Goal: Information Seeking & Learning: Learn about a topic

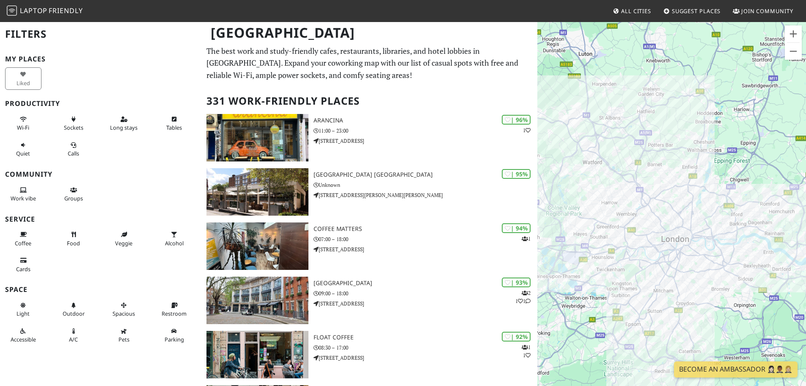
scroll to position [296, 0]
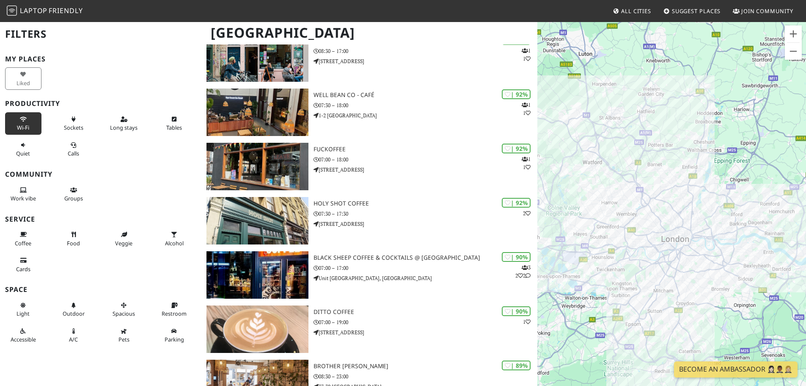
click at [19, 122] on button "Wi-Fi" at bounding box center [23, 123] width 36 height 22
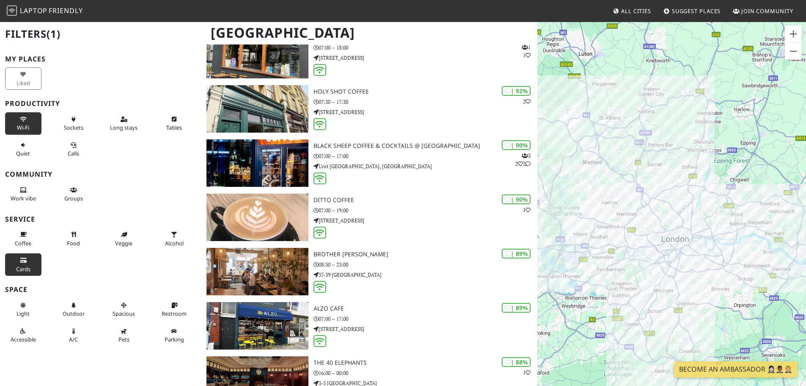
scroll to position [381, 0]
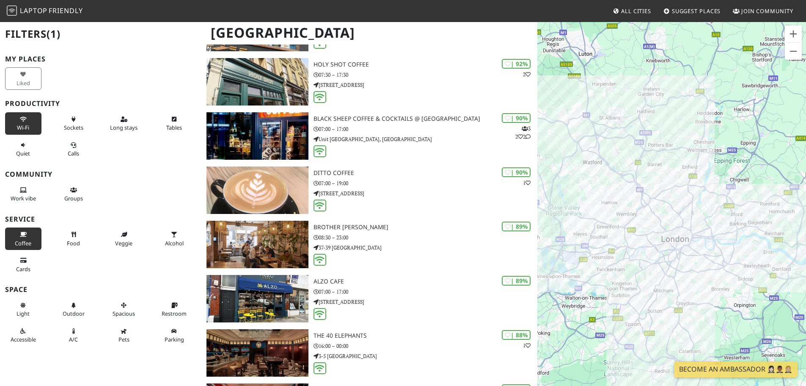
click at [22, 236] on icon at bounding box center [23, 235] width 7 height 6
click at [72, 230] on button "Food" at bounding box center [73, 238] width 36 height 22
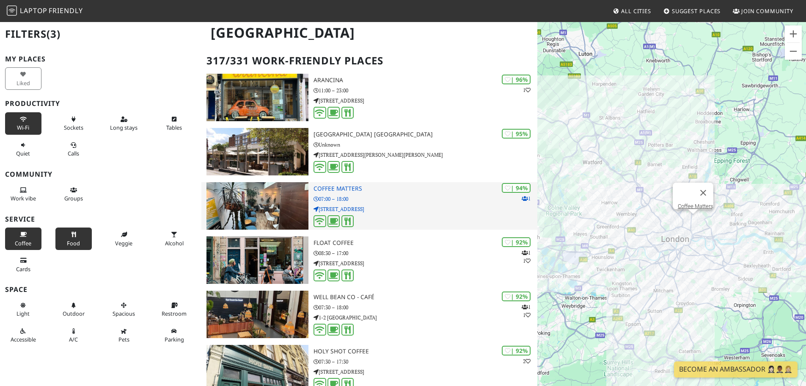
scroll to position [0, 0]
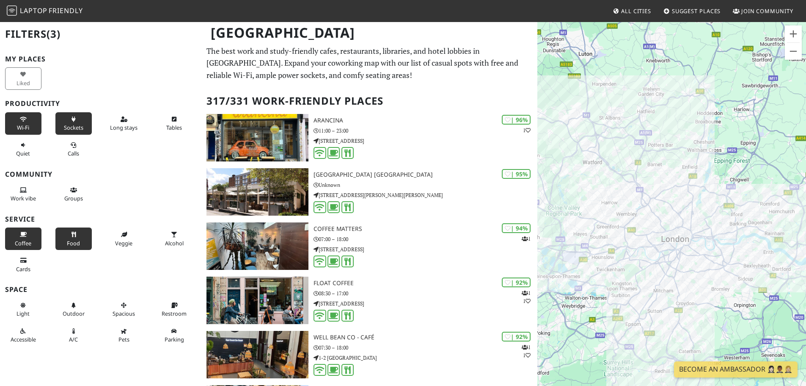
click at [74, 118] on icon at bounding box center [73, 120] width 7 height 6
click at [113, 130] on span "Long stays" at bounding box center [124, 128] width 28 height 8
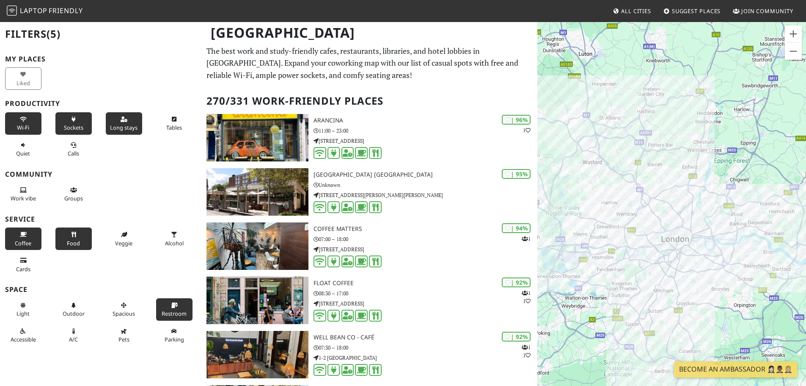
click at [163, 306] on button "Restroom" at bounding box center [174, 309] width 36 height 22
click at [74, 330] on icon at bounding box center [73, 331] width 7 height 6
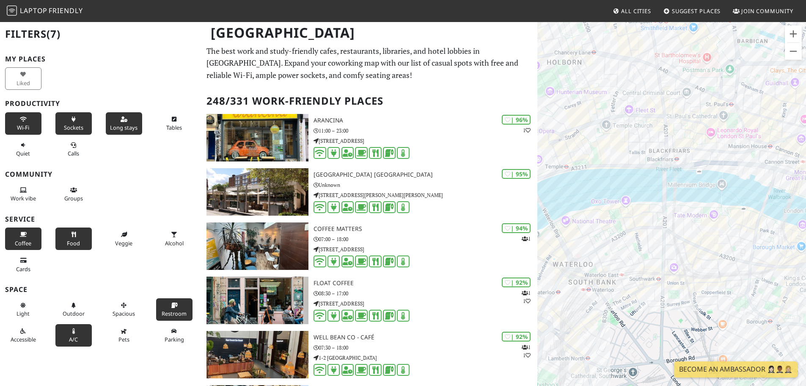
drag, startPoint x: 659, startPoint y: 204, endPoint x: 652, endPoint y: 256, distance: 52.6
click at [652, 256] on div "To navigate, press the arrow keys." at bounding box center [672, 214] width 269 height 386
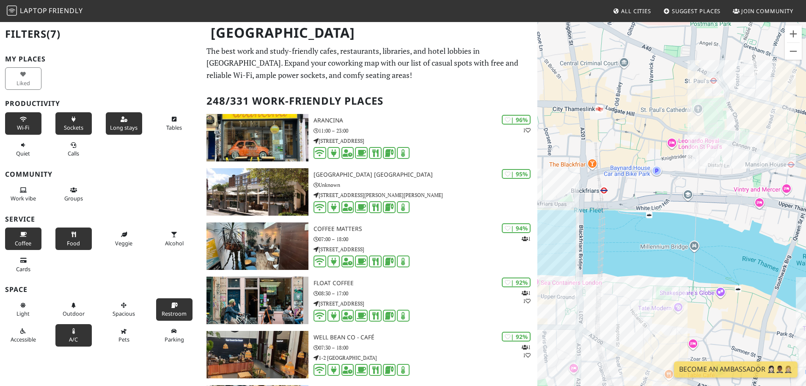
drag, startPoint x: 676, startPoint y: 157, endPoint x: 578, endPoint y: 179, distance: 100.7
click at [578, 179] on div "To navigate, press the arrow keys." at bounding box center [672, 214] width 269 height 386
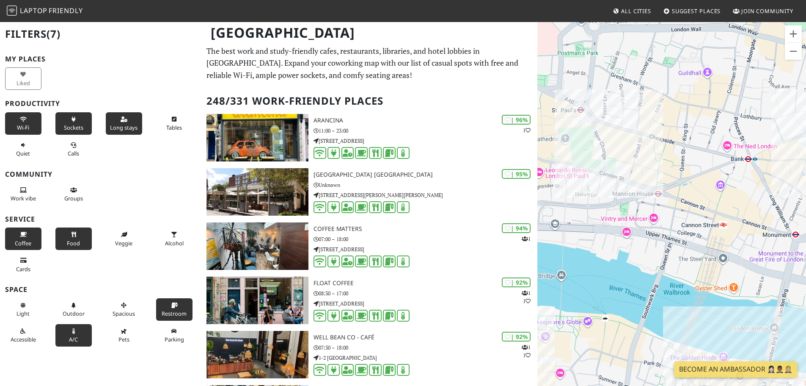
drag, startPoint x: 731, startPoint y: 148, endPoint x: 598, endPoint y: 179, distance: 136.6
click at [598, 179] on div "To navigate, press the arrow keys." at bounding box center [672, 214] width 269 height 386
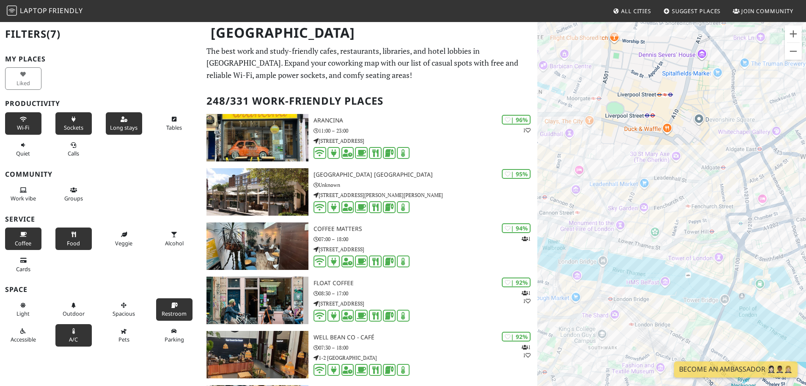
drag, startPoint x: 708, startPoint y: 179, endPoint x: 589, endPoint y: 193, distance: 119.7
click at [589, 193] on div "To navigate, press the arrow keys." at bounding box center [672, 214] width 269 height 386
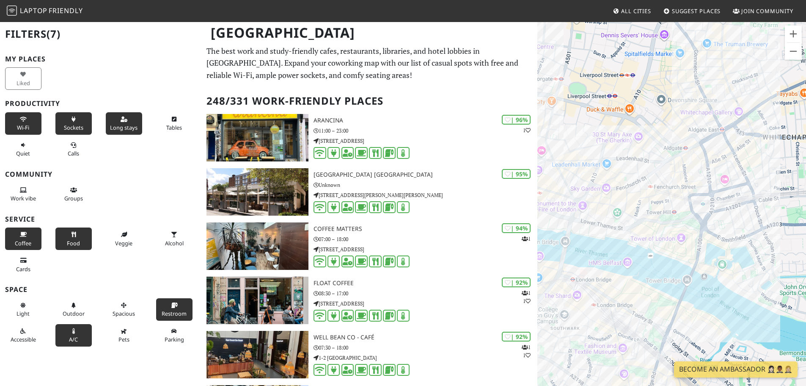
drag, startPoint x: 681, startPoint y: 201, endPoint x: 642, endPoint y: 181, distance: 43.3
click at [642, 181] on div "To navigate, press the arrow keys." at bounding box center [672, 214] width 269 height 386
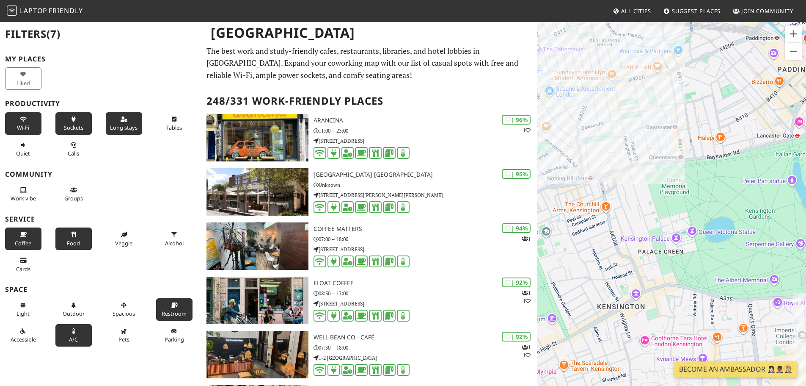
drag, startPoint x: 661, startPoint y: 207, endPoint x: 615, endPoint y: 135, distance: 84.8
click at [615, 135] on div "To navigate, press the arrow keys." at bounding box center [672, 214] width 269 height 386
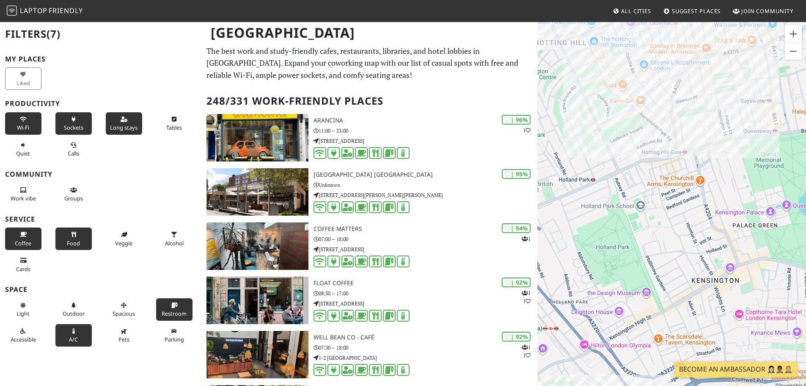
drag, startPoint x: 619, startPoint y: 152, endPoint x: 715, endPoint y: 124, distance: 99.4
click at [715, 124] on div "To navigate, press the arrow keys." at bounding box center [672, 214] width 269 height 386
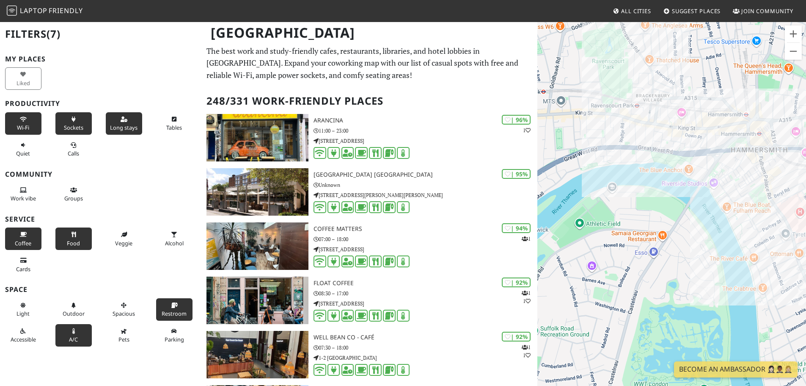
drag, startPoint x: 632, startPoint y: 139, endPoint x: 812, endPoint y: 128, distance: 180.2
click at [806, 128] on html "Laptop Friendly All Cities Suggest Places Join Community [GEOGRAPHIC_DATA] Filt…" at bounding box center [403, 193] width 806 height 386
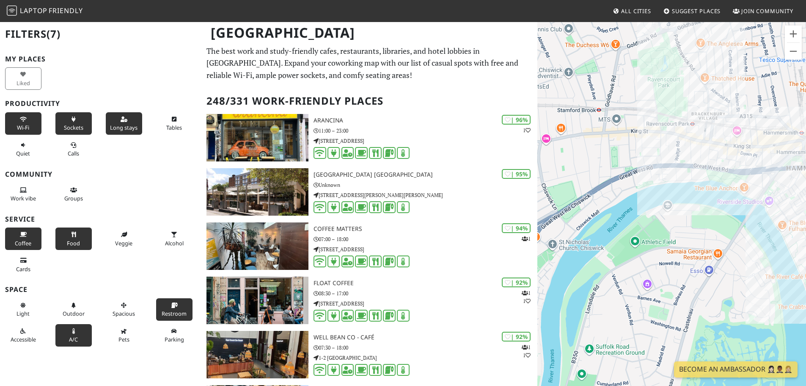
drag, startPoint x: 639, startPoint y: 115, endPoint x: 695, endPoint y: 134, distance: 59.6
click at [695, 134] on div "To navigate, press the arrow keys." at bounding box center [672, 214] width 269 height 386
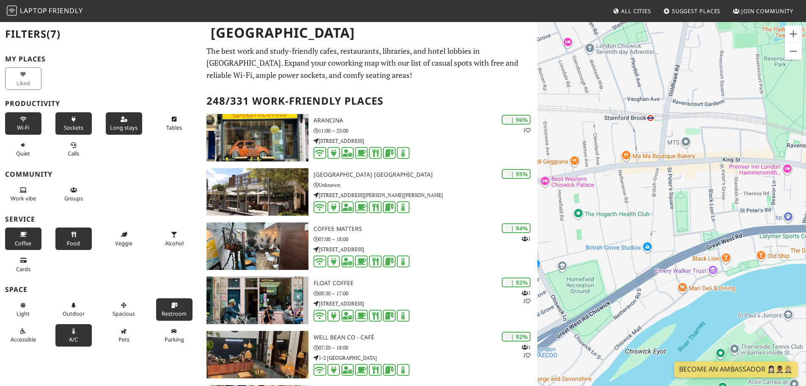
drag, startPoint x: 615, startPoint y: 140, endPoint x: 736, endPoint y: 215, distance: 142.4
click at [736, 215] on div "To navigate, press the arrow keys." at bounding box center [672, 214] width 269 height 386
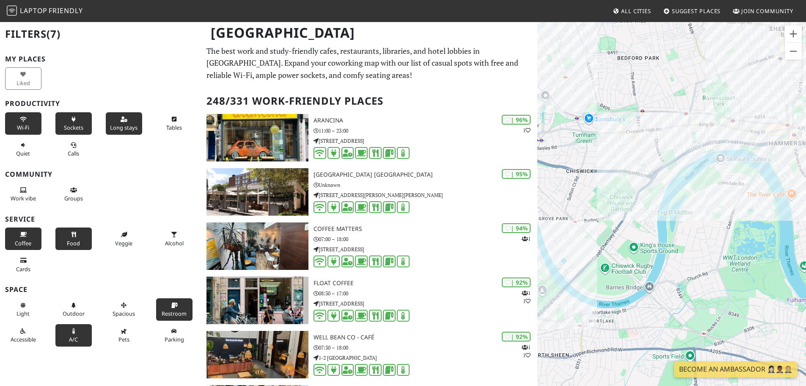
drag, startPoint x: 653, startPoint y: 257, endPoint x: 659, endPoint y: 182, distance: 75.5
click at [659, 182] on div "To navigate, press the arrow keys." at bounding box center [672, 214] width 269 height 386
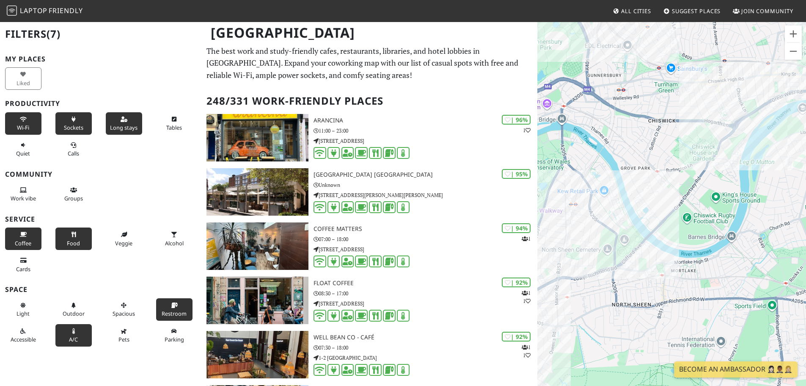
drag, startPoint x: 718, startPoint y: 209, endPoint x: 717, endPoint y: 177, distance: 31.8
click at [806, 170] on html "Laptop Friendly All Cities Suggest Places Join Community [GEOGRAPHIC_DATA] Filt…" at bounding box center [403, 193] width 806 height 386
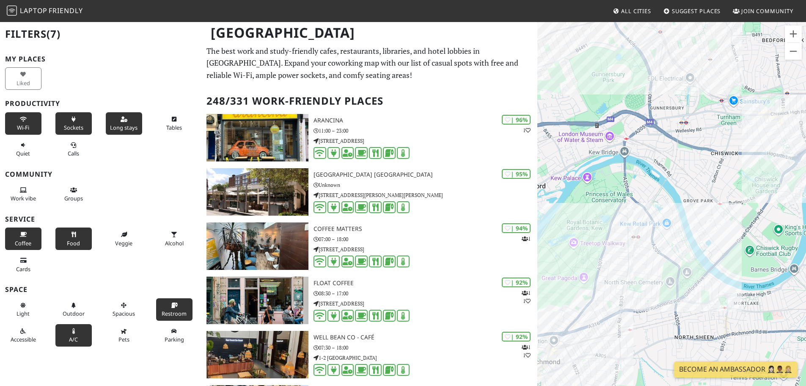
drag, startPoint x: 627, startPoint y: 168, endPoint x: 691, endPoint y: 202, distance: 72.3
click at [691, 202] on div "To navigate, press the arrow keys." at bounding box center [672, 214] width 269 height 386
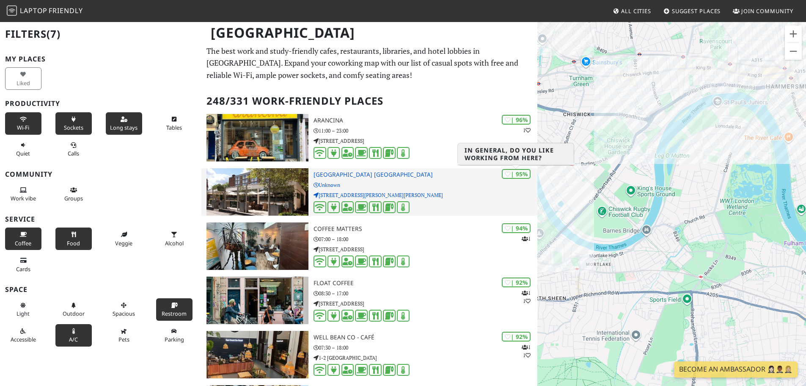
drag, startPoint x: 656, startPoint y: 212, endPoint x: 507, endPoint y: 173, distance: 154.6
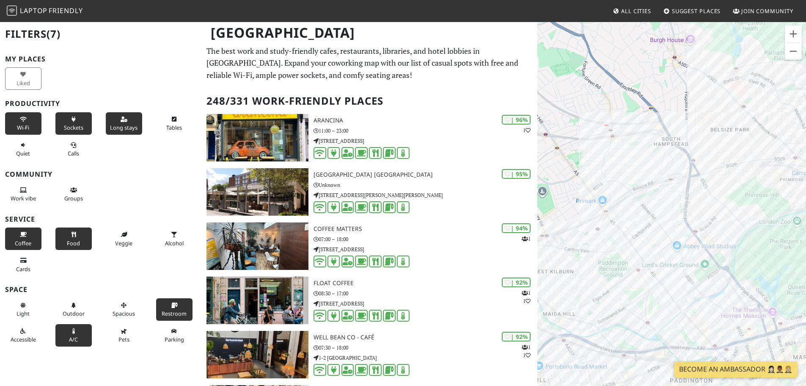
click at [637, 206] on div "To navigate, press the arrow keys." at bounding box center [672, 214] width 269 height 386
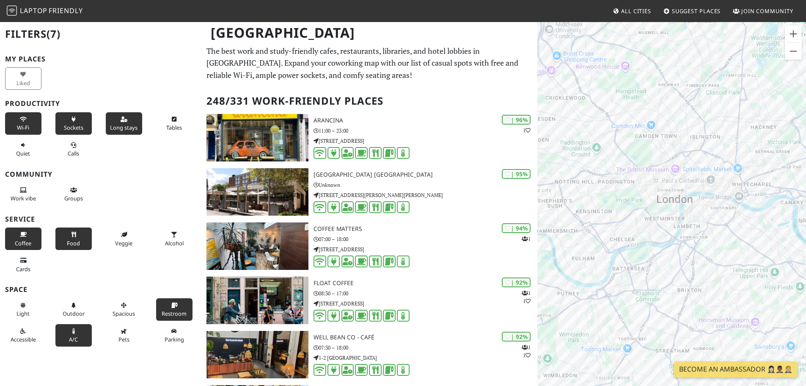
drag, startPoint x: 673, startPoint y: 266, endPoint x: 616, endPoint y: 166, distance: 114.7
click at [616, 166] on div "To navigate, press the arrow keys." at bounding box center [672, 214] width 269 height 386
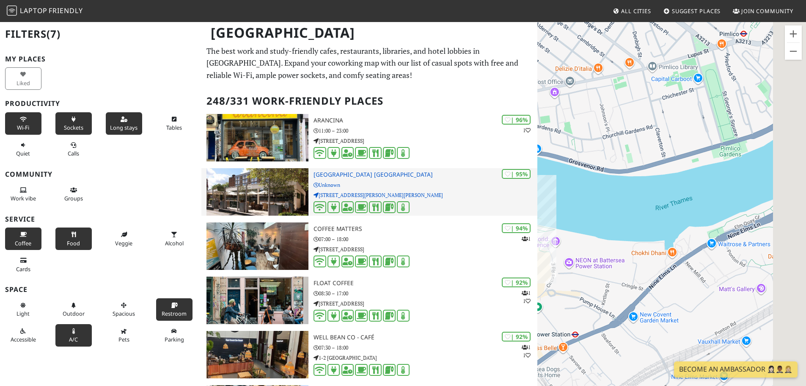
drag, startPoint x: 751, startPoint y: 179, endPoint x: 530, endPoint y: 183, distance: 221.0
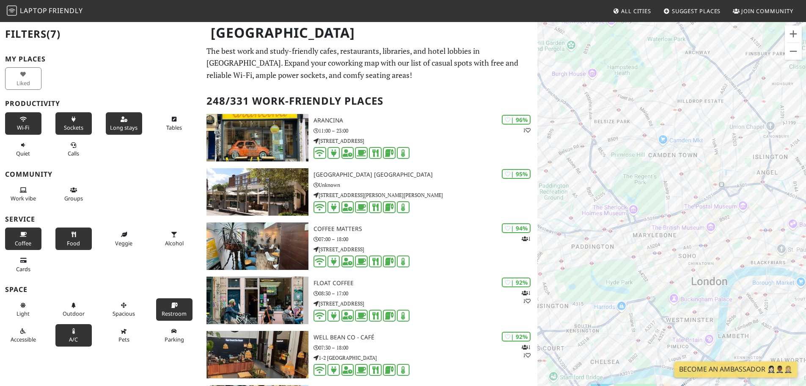
drag, startPoint x: 662, startPoint y: 232, endPoint x: 624, endPoint y: 153, distance: 87.7
click at [624, 153] on div "To navigate, press the arrow keys." at bounding box center [672, 214] width 269 height 386
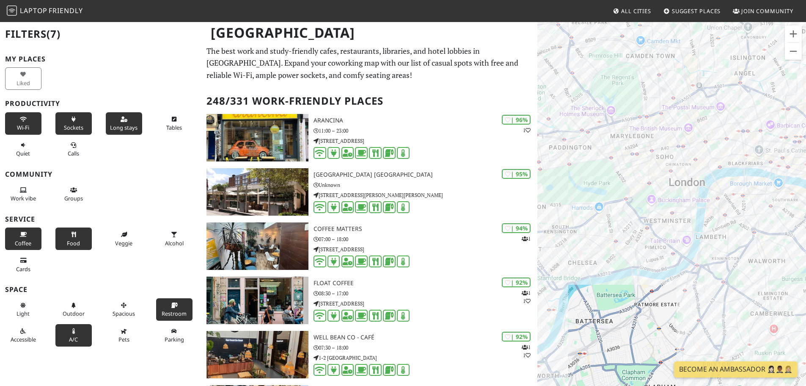
drag, startPoint x: 688, startPoint y: 258, endPoint x: 667, endPoint y: 225, distance: 39.1
click at [667, 225] on div "To navigate, press the arrow keys." at bounding box center [672, 214] width 269 height 386
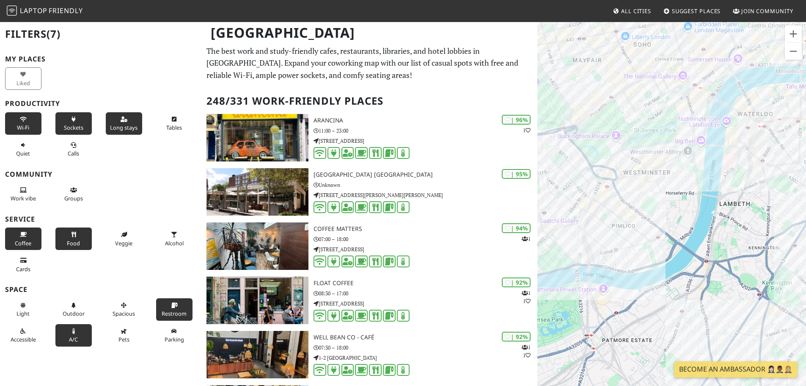
drag, startPoint x: 637, startPoint y: 264, endPoint x: 628, endPoint y: 254, distance: 13.5
click at [628, 254] on div "To navigate, press the arrow keys." at bounding box center [672, 214] width 269 height 386
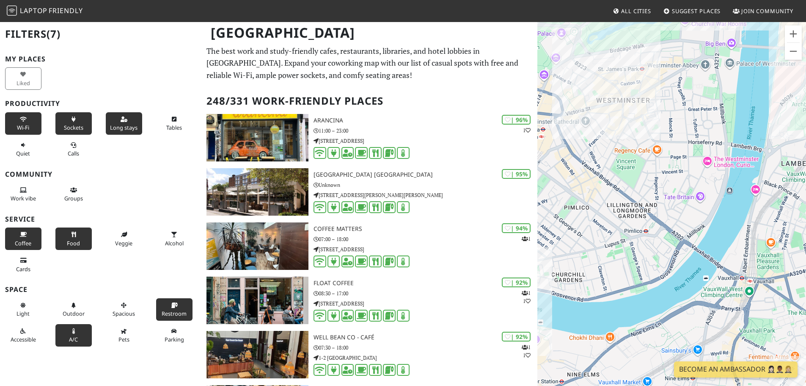
drag, startPoint x: 684, startPoint y: 248, endPoint x: 593, endPoint y: 282, distance: 97.6
click at [593, 282] on div "To navigate, press the arrow keys." at bounding box center [672, 214] width 269 height 386
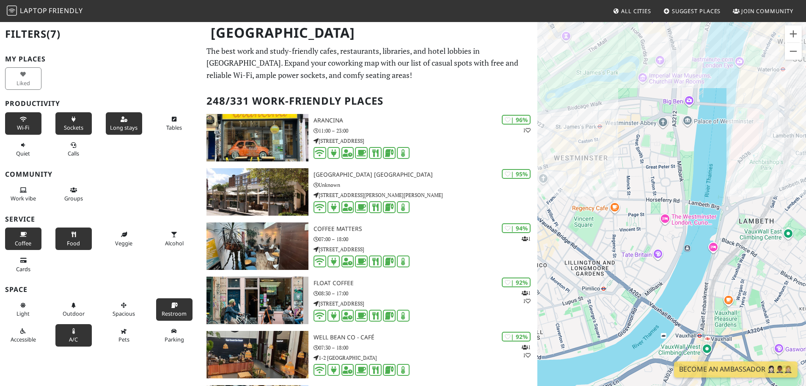
drag, startPoint x: 663, startPoint y: 247, endPoint x: 620, endPoint y: 306, distance: 73.0
click at [620, 306] on div "To navigate, press the arrow keys." at bounding box center [672, 214] width 269 height 386
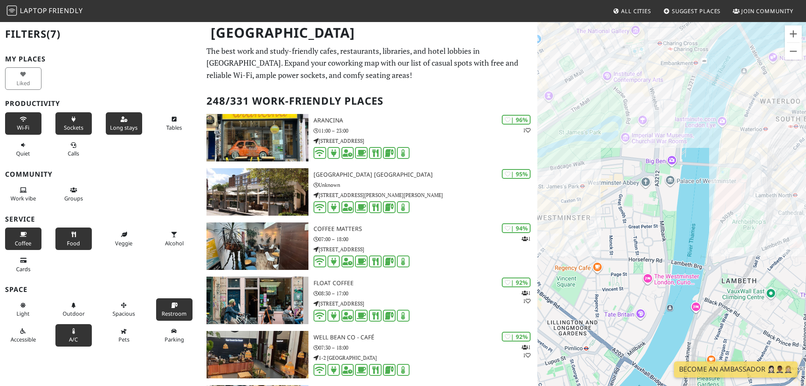
drag, startPoint x: 668, startPoint y: 239, endPoint x: 645, endPoint y: 310, distance: 74.4
click at [645, 310] on div "To navigate, press the arrow keys." at bounding box center [672, 214] width 269 height 386
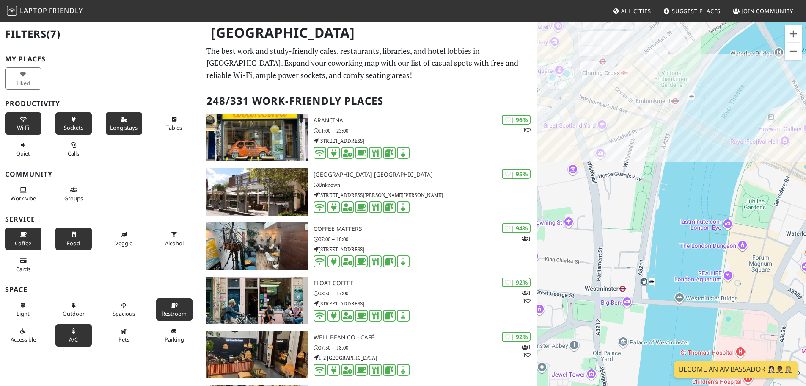
drag, startPoint x: 716, startPoint y: 176, endPoint x: 675, endPoint y: 368, distance: 196.4
click at [675, 368] on body "Laptop Friendly All Cities Suggest Places Join Community [GEOGRAPHIC_DATA] Filt…" at bounding box center [403, 193] width 806 height 386
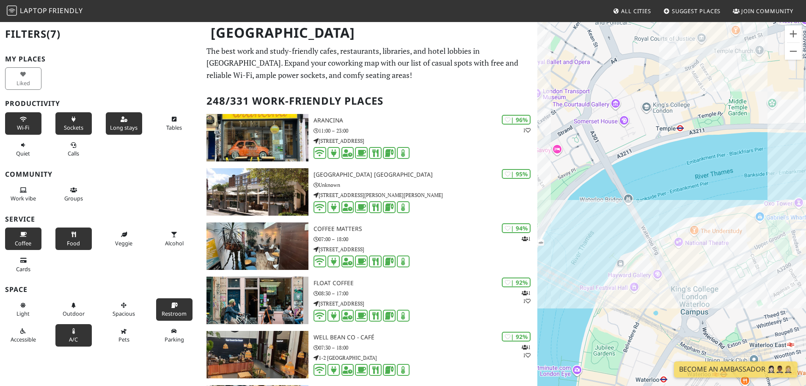
drag, startPoint x: 703, startPoint y: 204, endPoint x: 551, endPoint y: 355, distance: 214.3
click at [551, 355] on div "To navigate, press the arrow keys." at bounding box center [672, 214] width 269 height 386
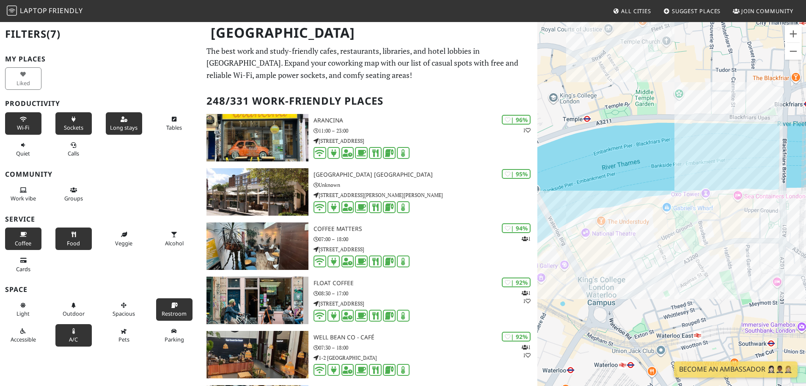
drag, startPoint x: 738, startPoint y: 170, endPoint x: 644, endPoint y: 161, distance: 94.4
click at [644, 161] on div "To navigate, press the arrow keys." at bounding box center [672, 214] width 269 height 386
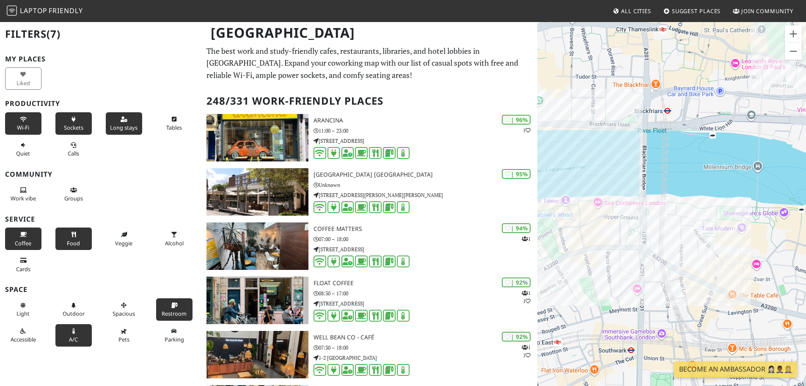
drag, startPoint x: 747, startPoint y: 155, endPoint x: 606, endPoint y: 162, distance: 141.1
click at [606, 162] on div "To navigate, press the arrow keys." at bounding box center [672, 214] width 269 height 386
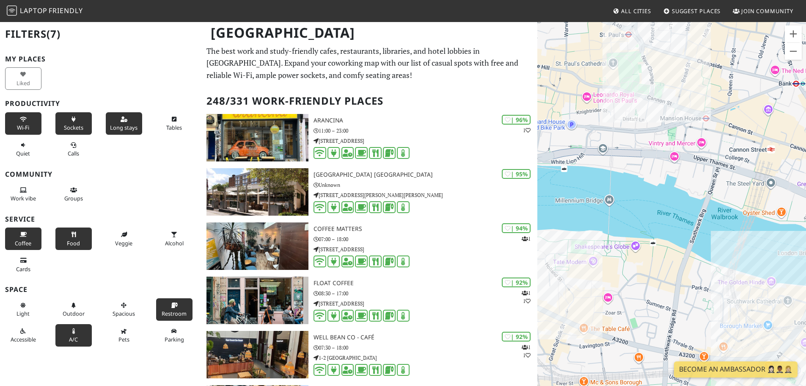
drag, startPoint x: 731, startPoint y: 153, endPoint x: 583, endPoint y: 189, distance: 152.8
click at [583, 189] on div "To navigate, press the arrow keys." at bounding box center [672, 214] width 269 height 386
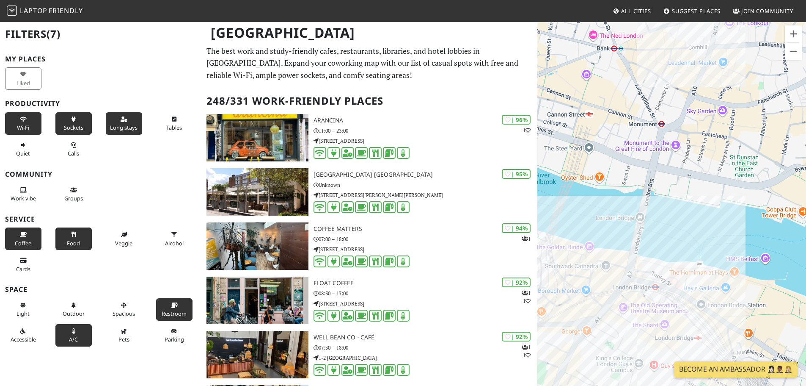
drag, startPoint x: 731, startPoint y: 210, endPoint x: 547, endPoint y: 175, distance: 187.0
click at [547, 175] on div "To navigate, press the arrow keys." at bounding box center [672, 214] width 269 height 386
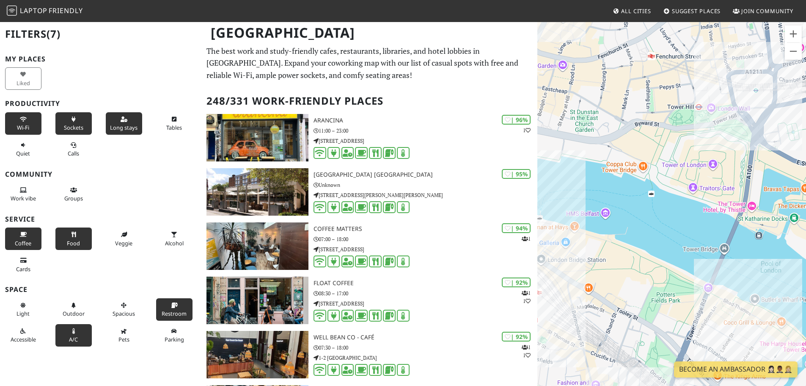
drag, startPoint x: 747, startPoint y: 234, endPoint x: 586, endPoint y: 187, distance: 168.2
click at [586, 187] on div "To navigate, press the arrow keys." at bounding box center [672, 214] width 269 height 386
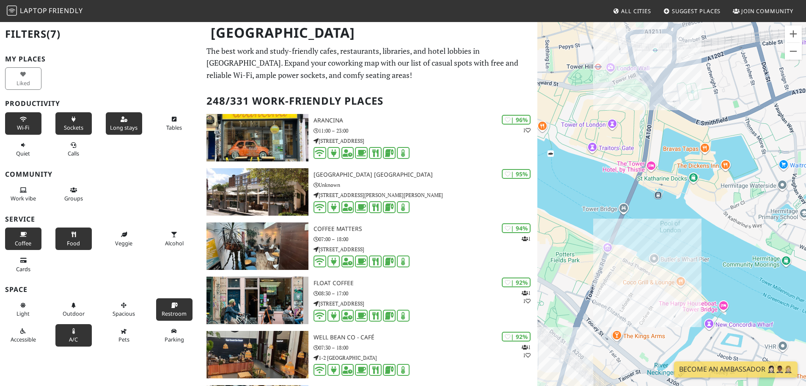
drag, startPoint x: 713, startPoint y: 237, endPoint x: 612, endPoint y: 196, distance: 108.4
click at [612, 196] on div "To navigate, press the arrow keys." at bounding box center [672, 214] width 269 height 386
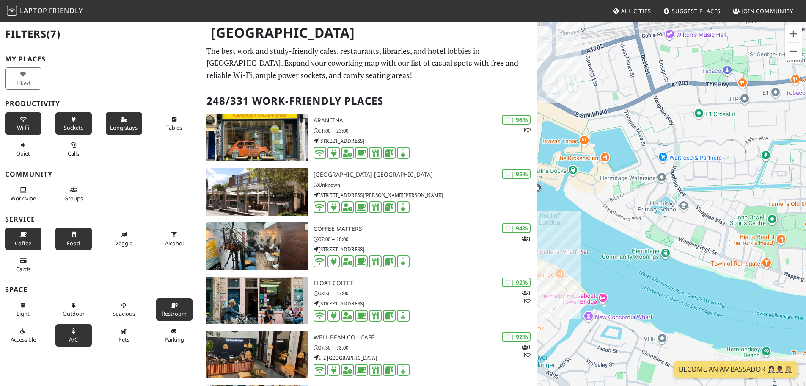
drag, startPoint x: 740, startPoint y: 218, endPoint x: 616, endPoint y: 209, distance: 124.3
click at [616, 209] on div "To navigate, press the arrow keys." at bounding box center [672, 214] width 269 height 386
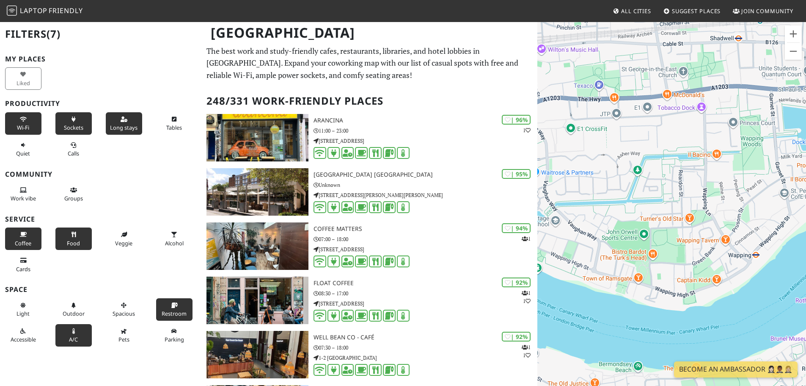
drag, startPoint x: 726, startPoint y: 215, endPoint x: 597, endPoint y: 229, distance: 129.9
click at [597, 229] on div "To navigate, press the arrow keys." at bounding box center [672, 214] width 269 height 386
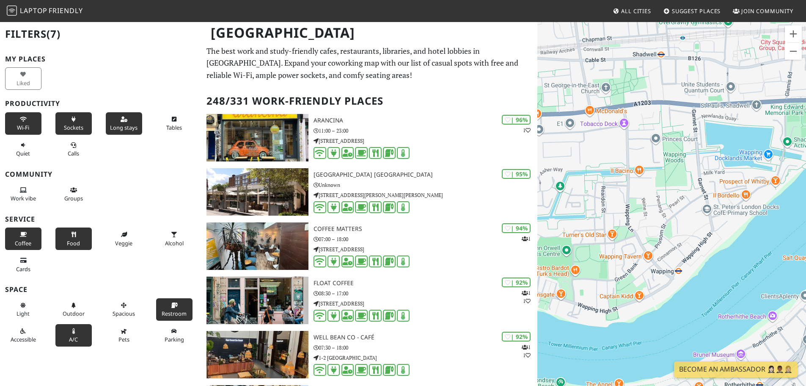
drag, startPoint x: 677, startPoint y: 218, endPoint x: 599, endPoint y: 234, distance: 79.9
click at [599, 234] on div "To navigate, press the arrow keys." at bounding box center [672, 214] width 269 height 386
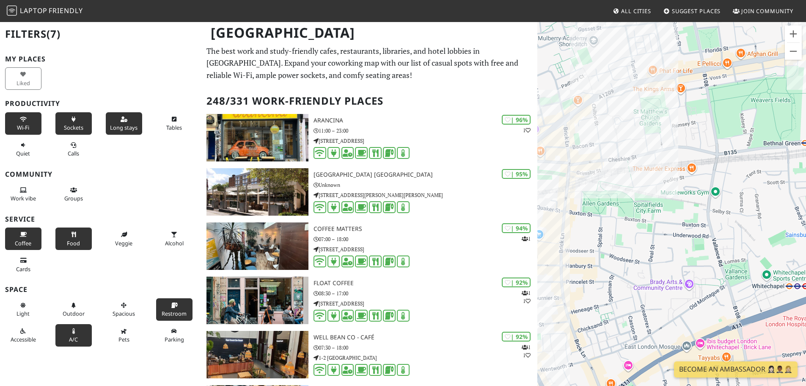
drag, startPoint x: 748, startPoint y: 193, endPoint x: 611, endPoint y: 226, distance: 141.2
click at [611, 226] on div "To navigate, press the arrow keys." at bounding box center [672, 214] width 269 height 386
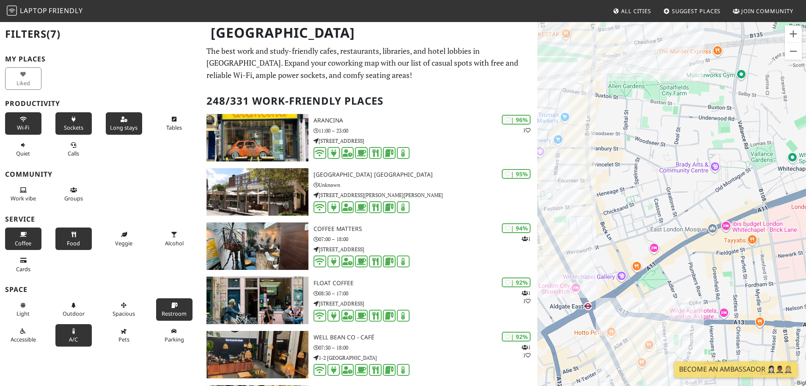
drag, startPoint x: 609, startPoint y: 229, endPoint x: 638, endPoint y: 111, distance: 121.1
click at [637, 108] on div "To navigate, press the arrow keys." at bounding box center [672, 214] width 269 height 386
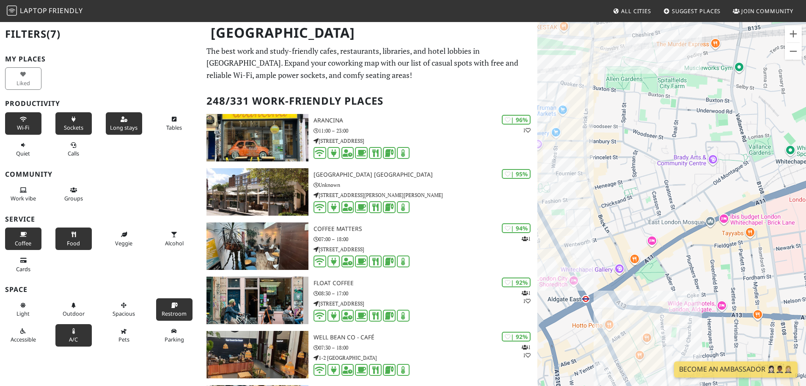
click at [669, 228] on div "To navigate, press the arrow keys." at bounding box center [672, 214] width 269 height 386
